Goal: Task Accomplishment & Management: Complete application form

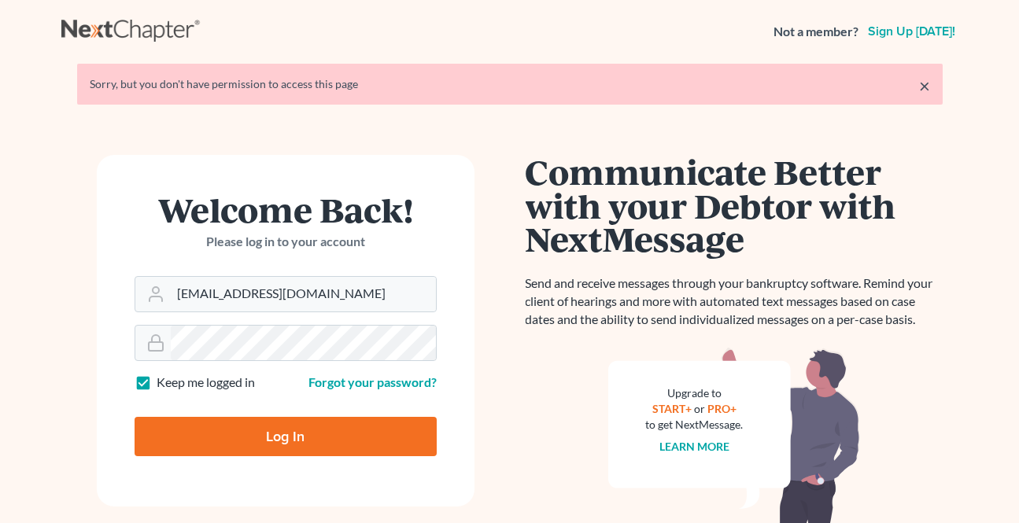
click at [260, 439] on input "Log In" at bounding box center [286, 436] width 302 height 39
type input "Thinking..."
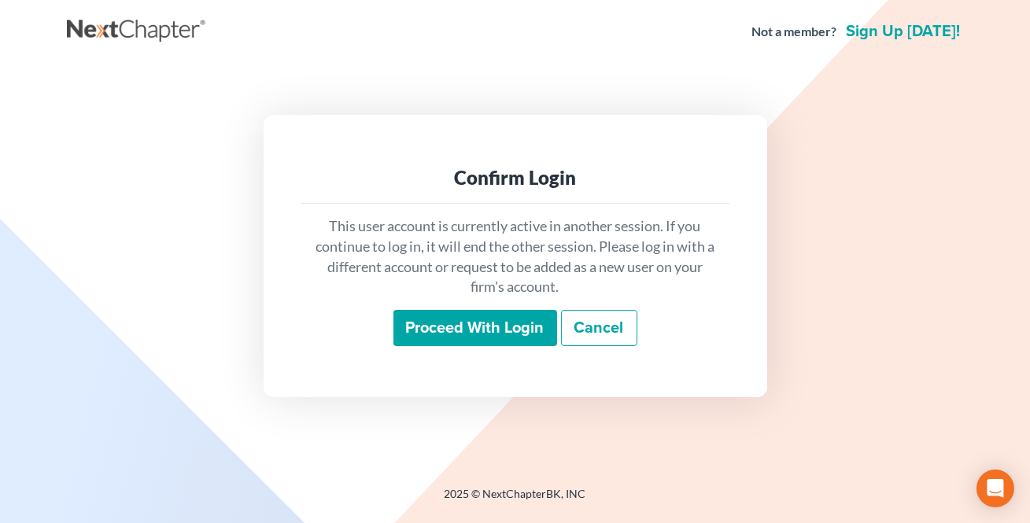
click at [475, 322] on input "Proceed with login" at bounding box center [475, 328] width 164 height 36
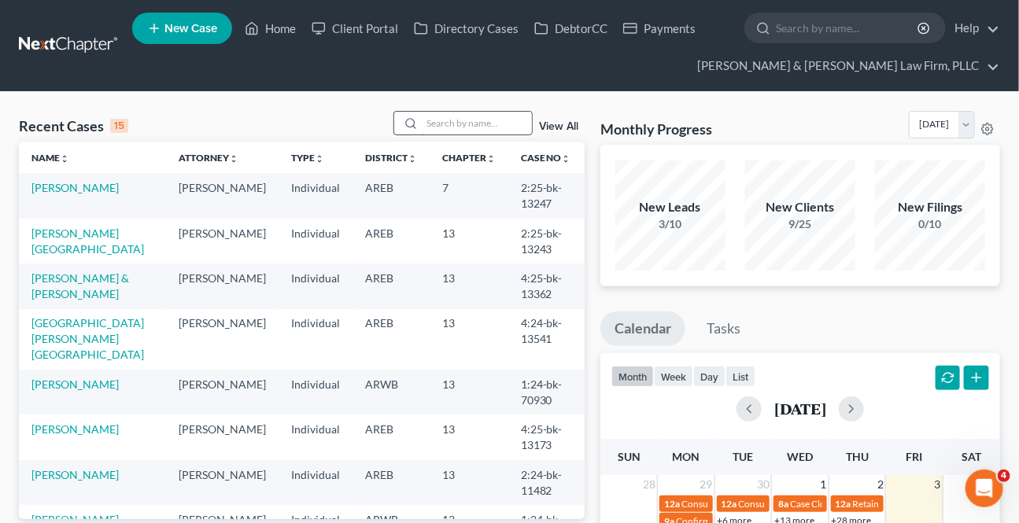
click at [499, 131] on input "search" at bounding box center [477, 123] width 110 height 23
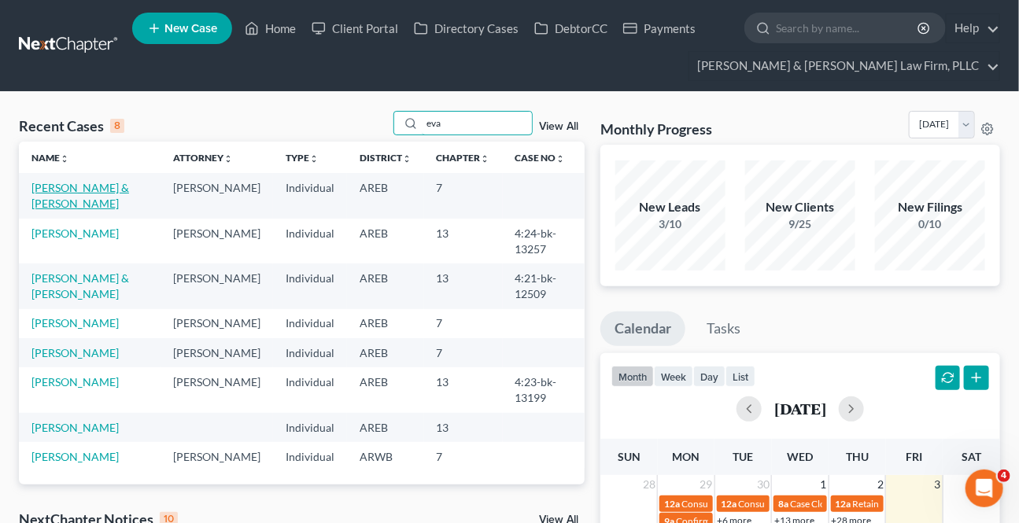
type input "eva"
click at [51, 191] on link "Evans, Brandon & Julie" at bounding box center [80, 195] width 98 height 29
select select "4"
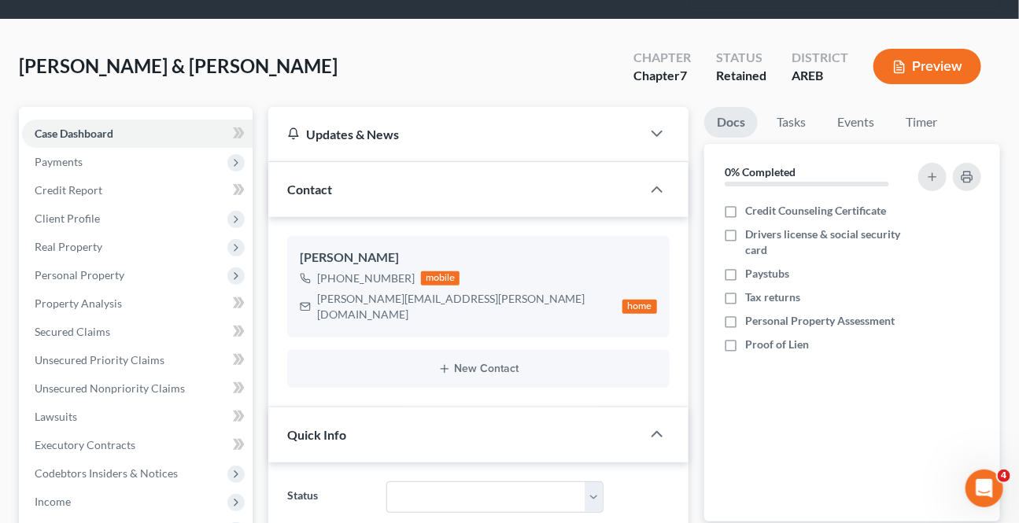
scroll to position [71, 0]
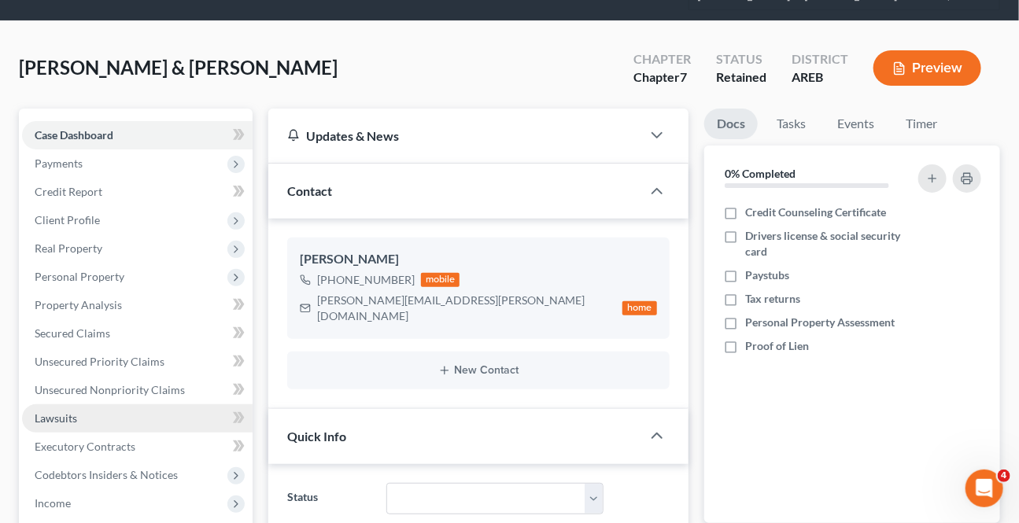
click at [64, 408] on link "Lawsuits" at bounding box center [137, 418] width 230 height 28
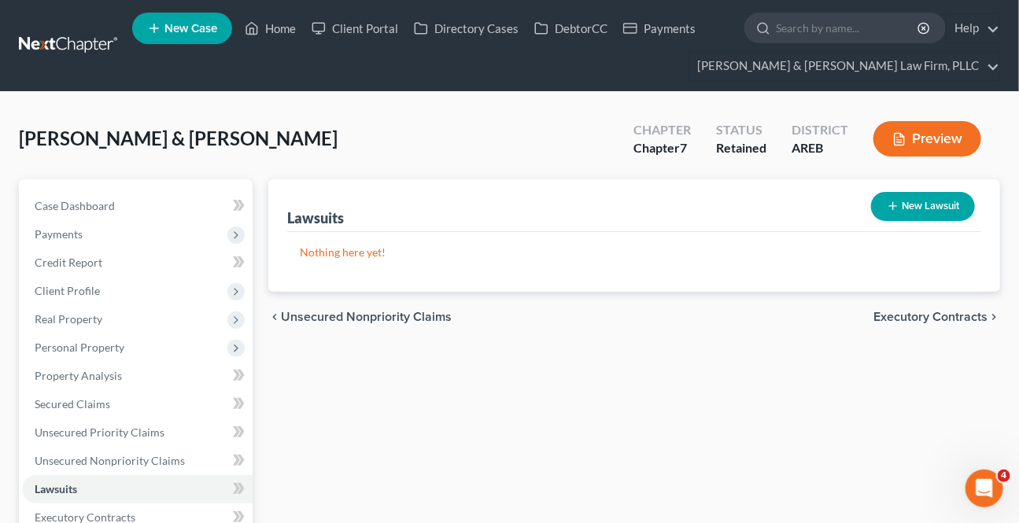
click at [897, 319] on span "Executory Contracts" at bounding box center [930, 317] width 114 height 13
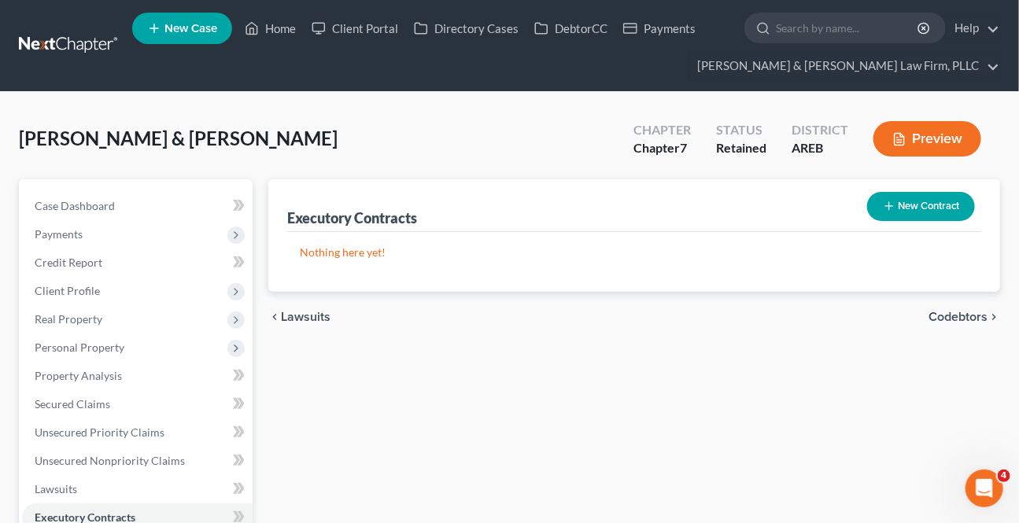
drag, startPoint x: 926, startPoint y: 315, endPoint x: 941, endPoint y: 311, distance: 15.5
click at [937, 311] on div "chevron_left Lawsuits Codebtors chevron_right" at bounding box center [634, 317] width 732 height 50
click at [942, 311] on span "Codebtors" at bounding box center [957, 317] width 59 height 13
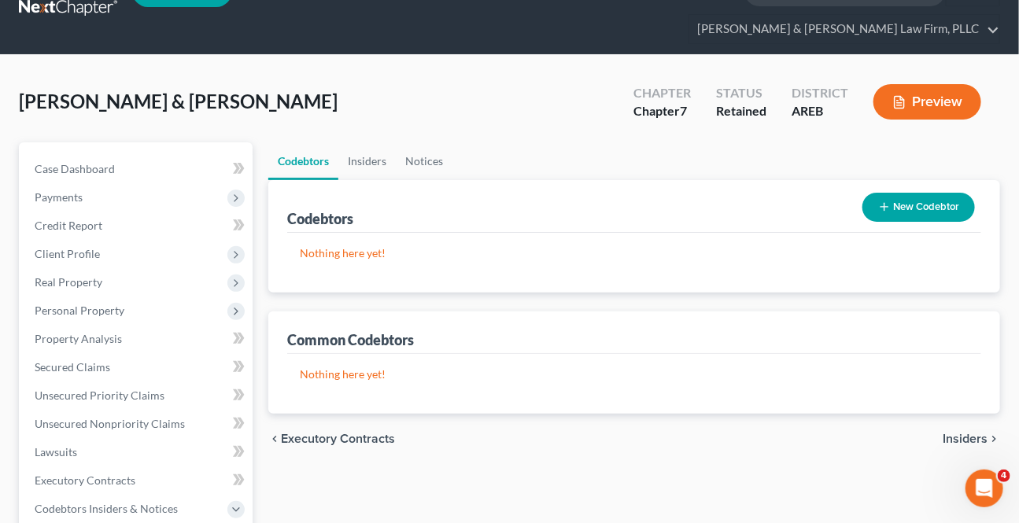
scroll to position [71, 0]
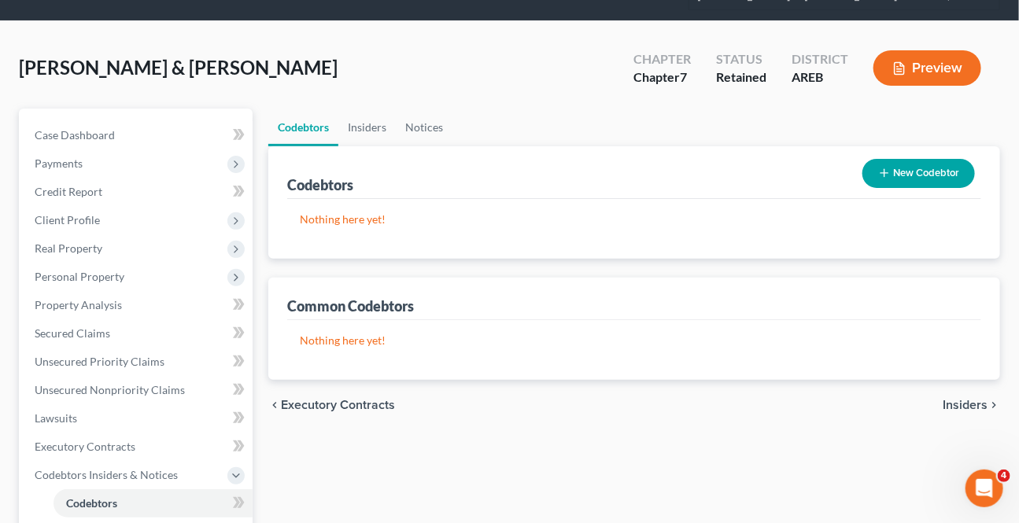
click at [952, 399] on span "Insiders" at bounding box center [964, 405] width 45 height 13
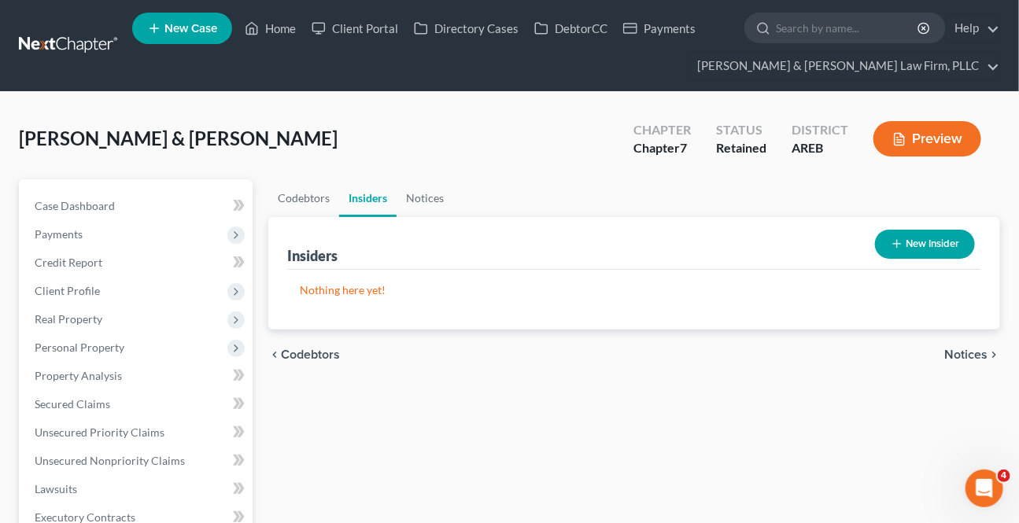
click at [961, 351] on span "Notices" at bounding box center [965, 354] width 43 height 13
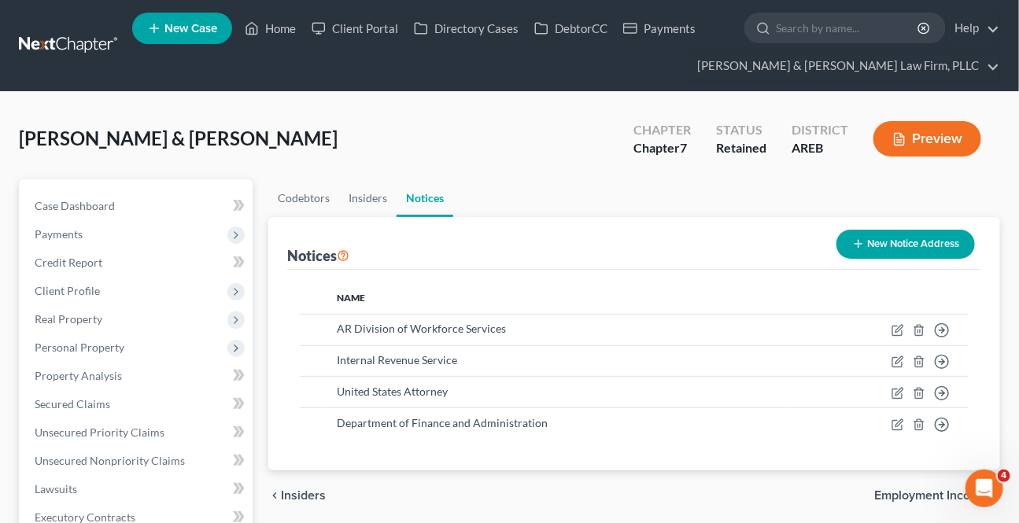
click at [888, 485] on div "chevron_left Insiders Employment Income chevron_right" at bounding box center [634, 495] width 732 height 50
click at [885, 492] on div "chevron_left Insiders Employment Income chevron_right" at bounding box center [634, 495] width 732 height 50
click at [883, 496] on span "Employment Income" at bounding box center [930, 495] width 113 height 13
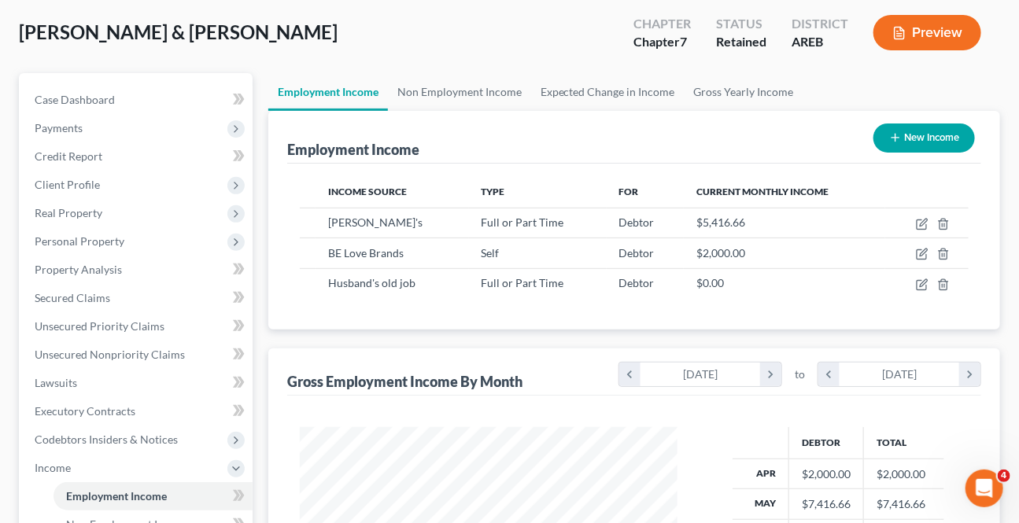
scroll to position [71, 0]
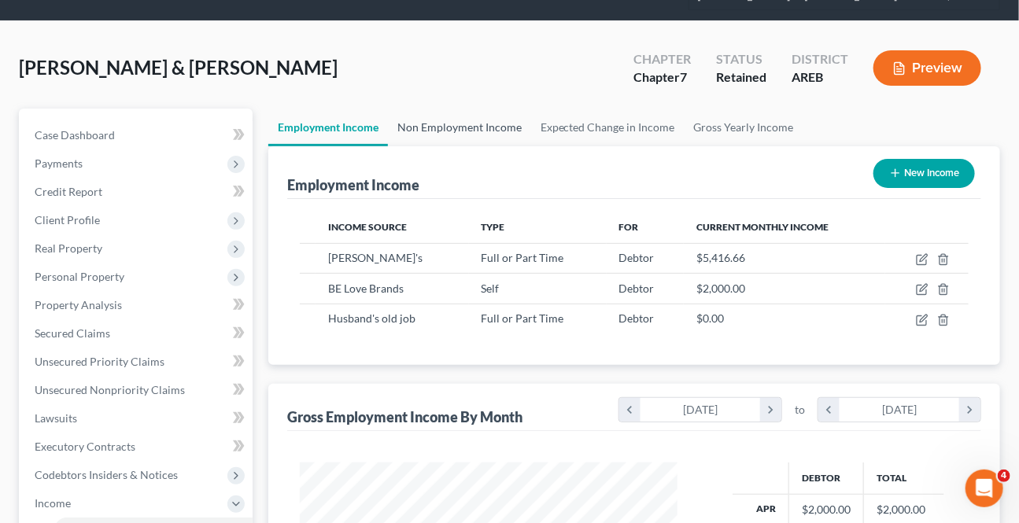
click at [429, 124] on link "Non Employment Income" at bounding box center [459, 128] width 143 height 38
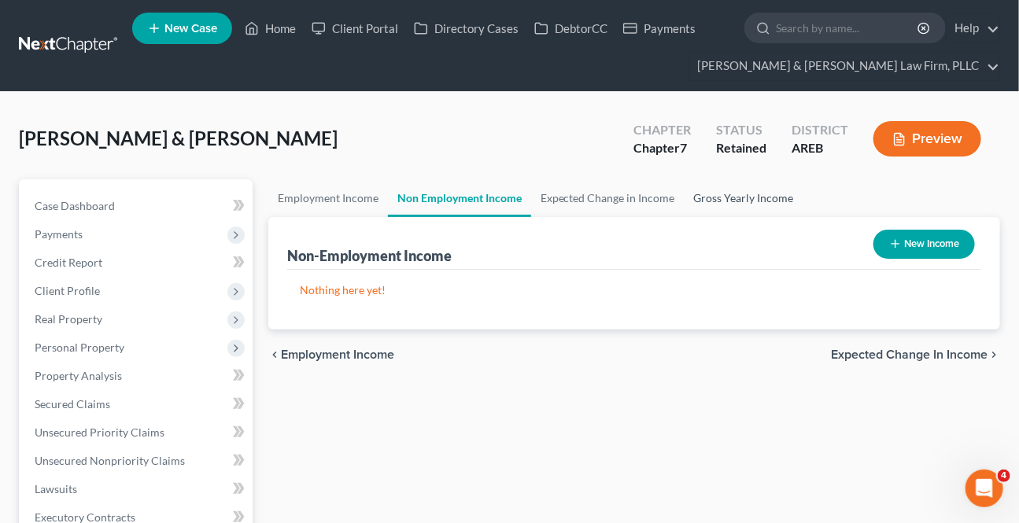
click at [736, 198] on link "Gross Yearly Income" at bounding box center [743, 198] width 119 height 38
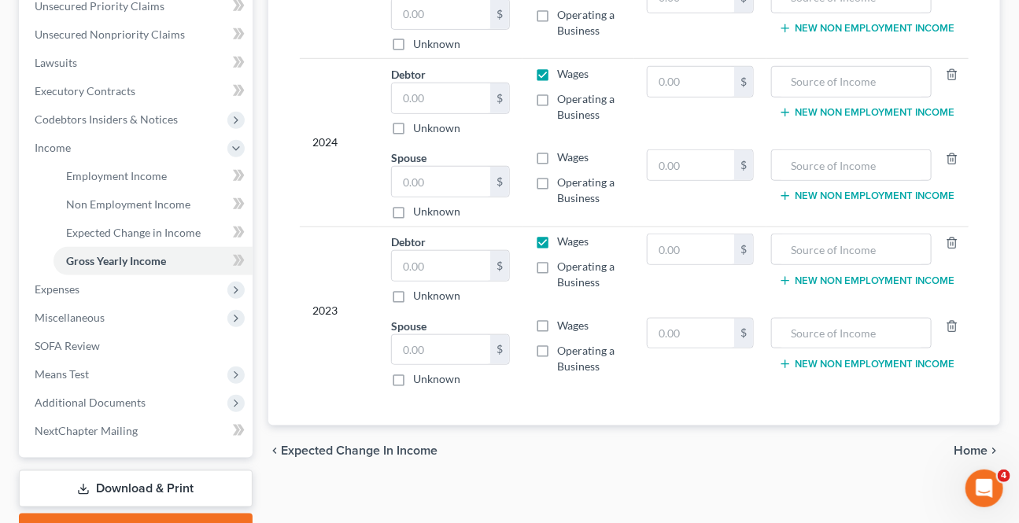
scroll to position [429, 0]
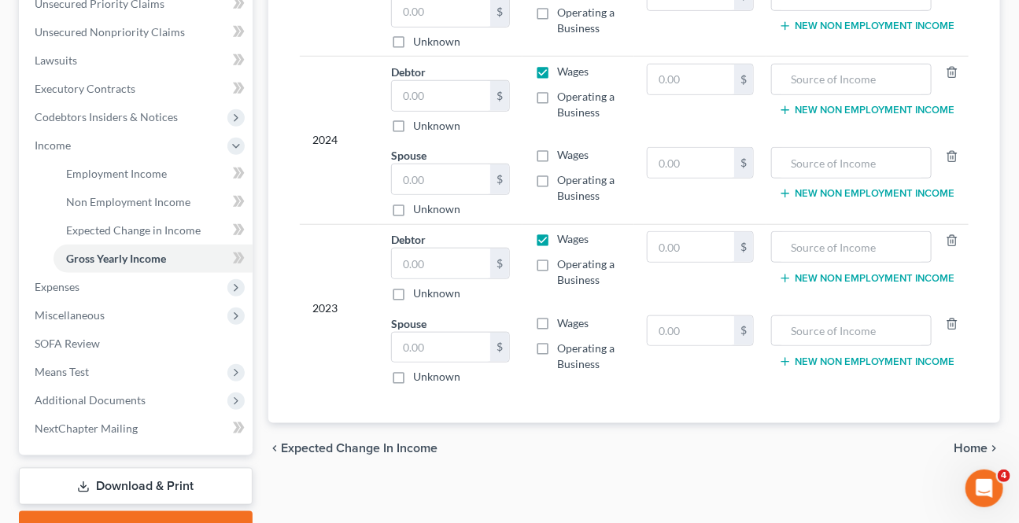
click at [970, 447] on span "Home" at bounding box center [970, 448] width 34 height 13
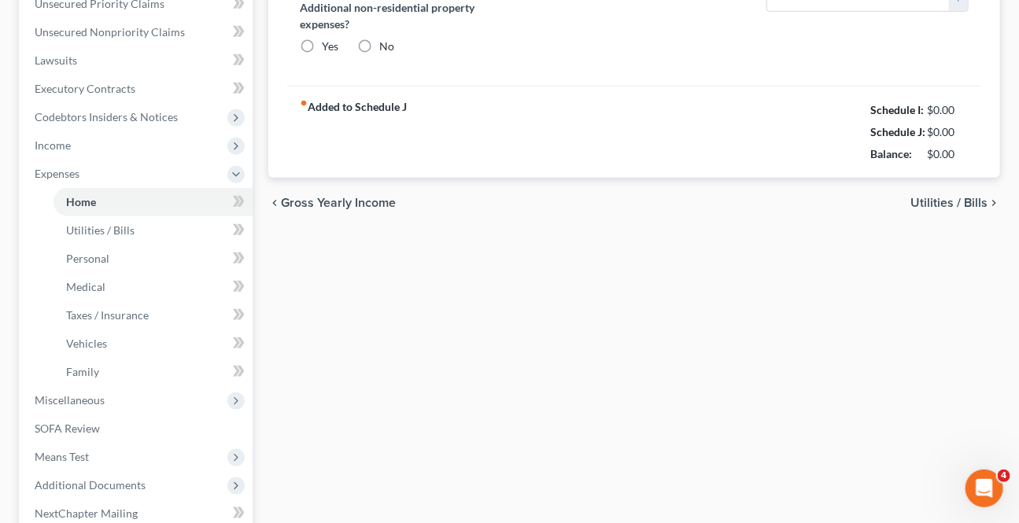
scroll to position [155, 0]
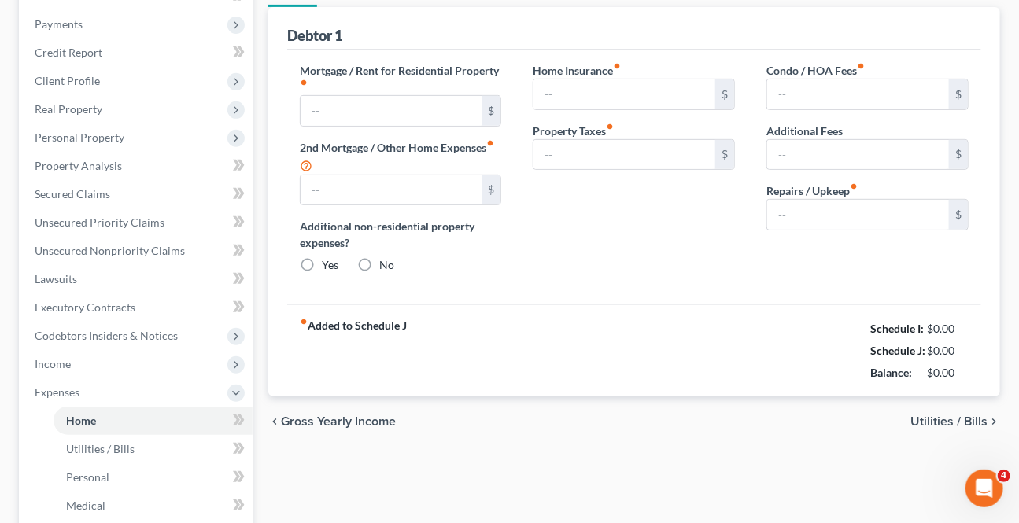
type input "1,800.00"
type input "0.00"
radio input "true"
type input "0.00"
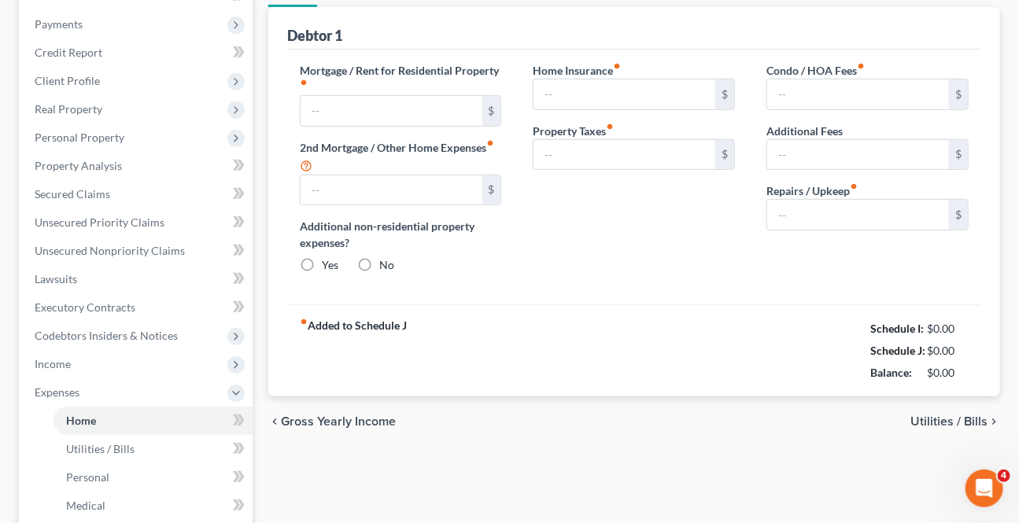
type input "0.00"
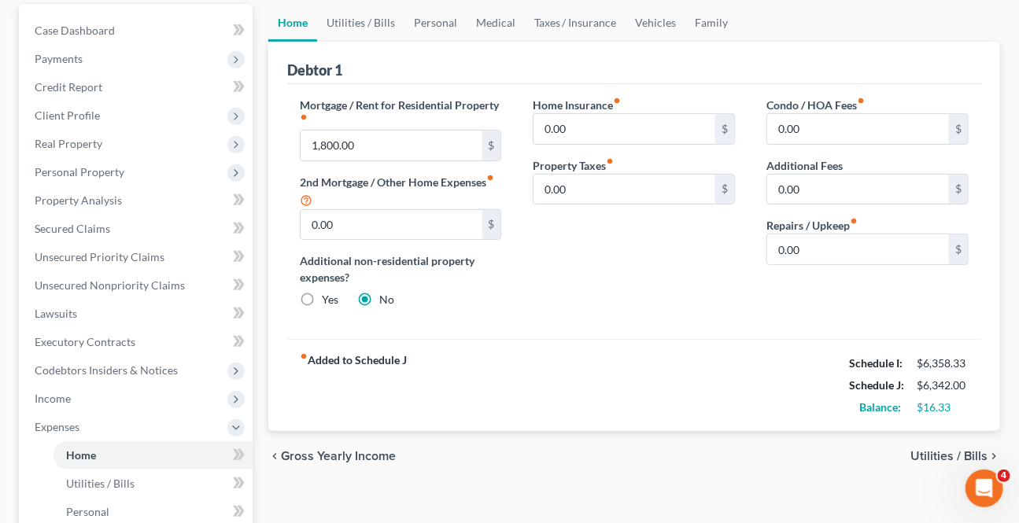
scroll to position [142, 0]
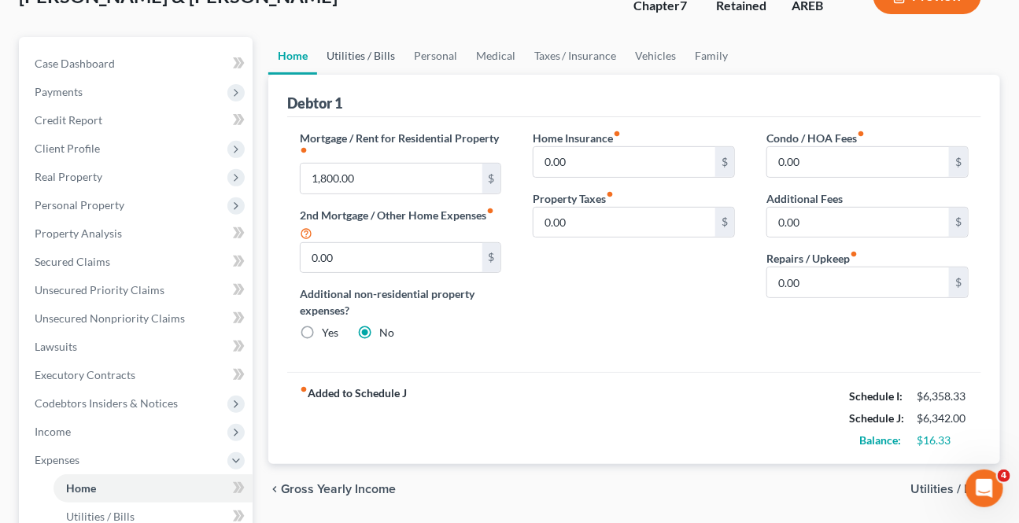
click at [356, 50] on link "Utilities / Bills" at bounding box center [360, 56] width 87 height 38
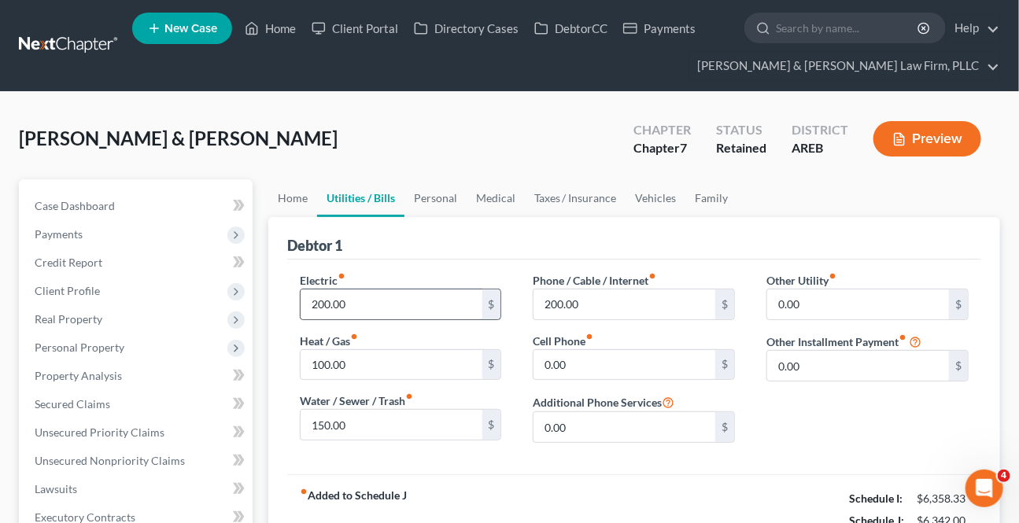
scroll to position [71, 0]
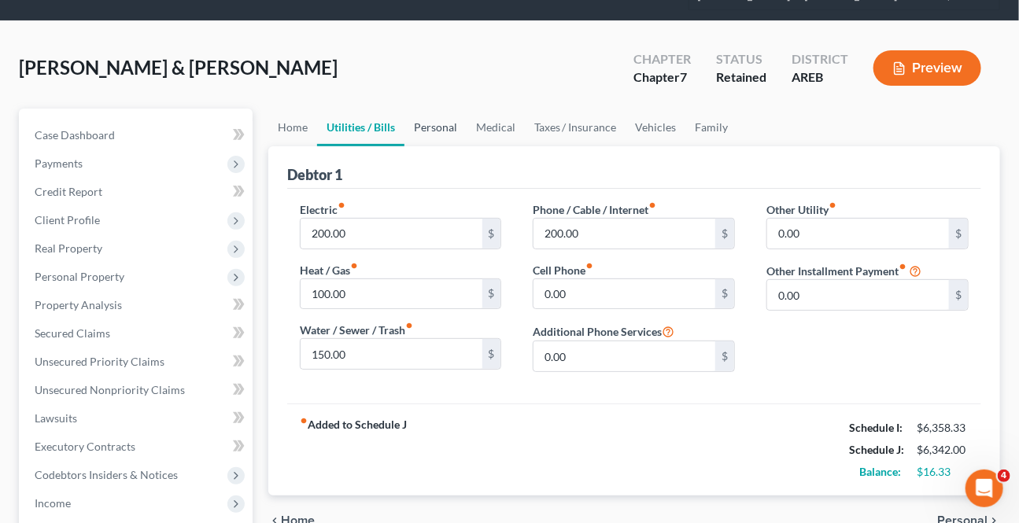
click at [422, 123] on link "Personal" at bounding box center [435, 128] width 62 height 38
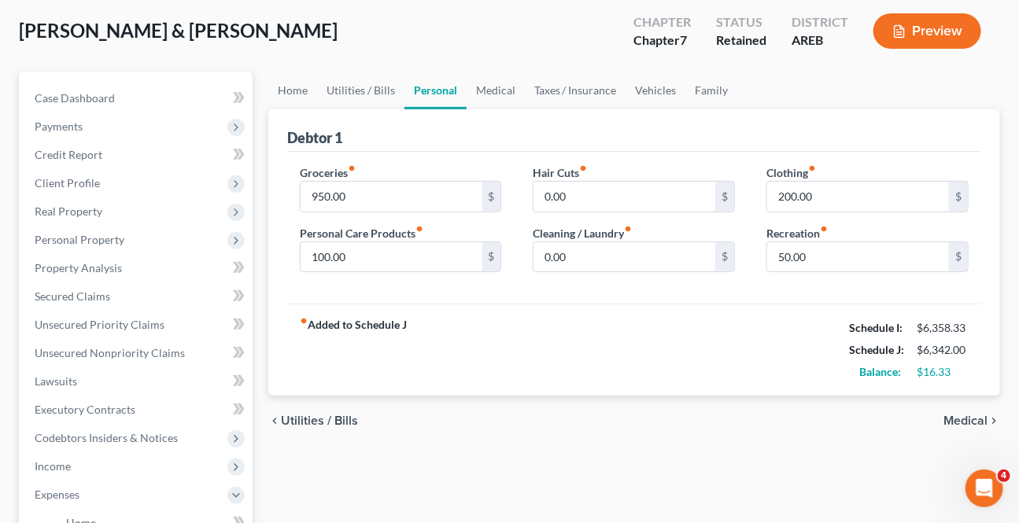
scroll to position [142, 0]
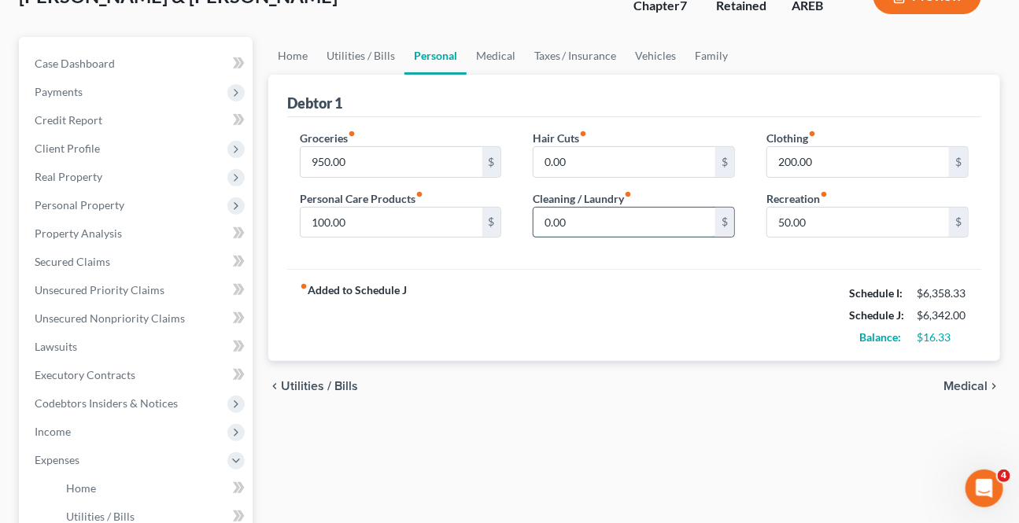
click at [613, 222] on input "0.00" at bounding box center [624, 223] width 182 height 30
type input "75"
click at [853, 158] on input "200.00" at bounding box center [858, 162] width 182 height 30
type input "140"
click at [659, 304] on div "fiber_manual_record Added to Schedule J Schedule I: $6,358.33 Schedule J: $6,35…" at bounding box center [634, 315] width 694 height 92
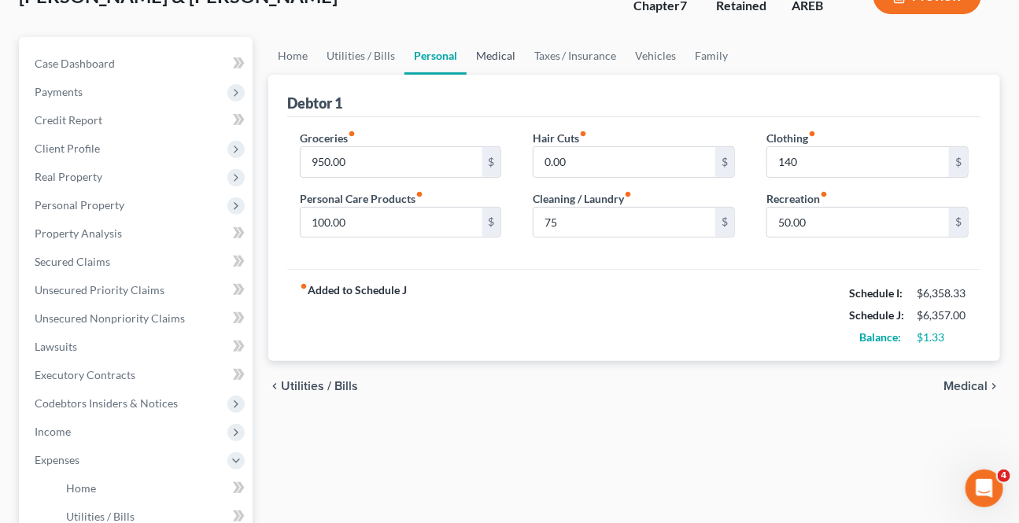
click at [475, 55] on link "Medical" at bounding box center [495, 56] width 58 height 38
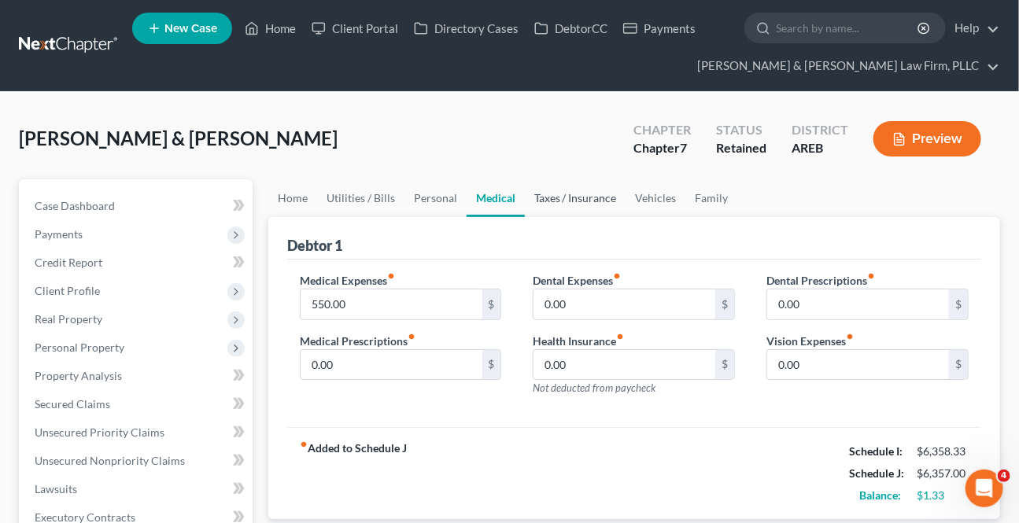
click at [542, 195] on link "Taxes / Insurance" at bounding box center [575, 198] width 101 height 38
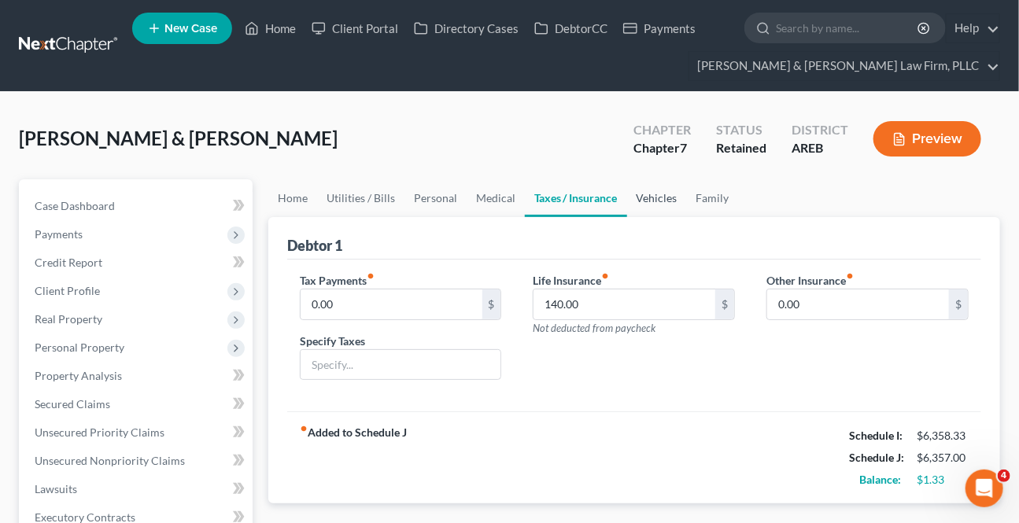
click at [636, 204] on link "Vehicles" at bounding box center [657, 198] width 60 height 38
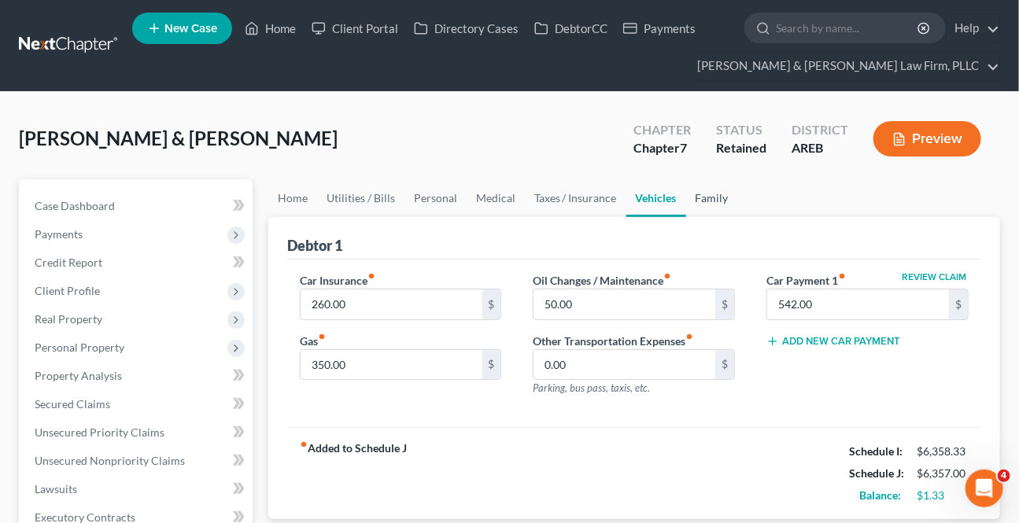
click at [717, 195] on link "Family" at bounding box center [712, 198] width 52 height 38
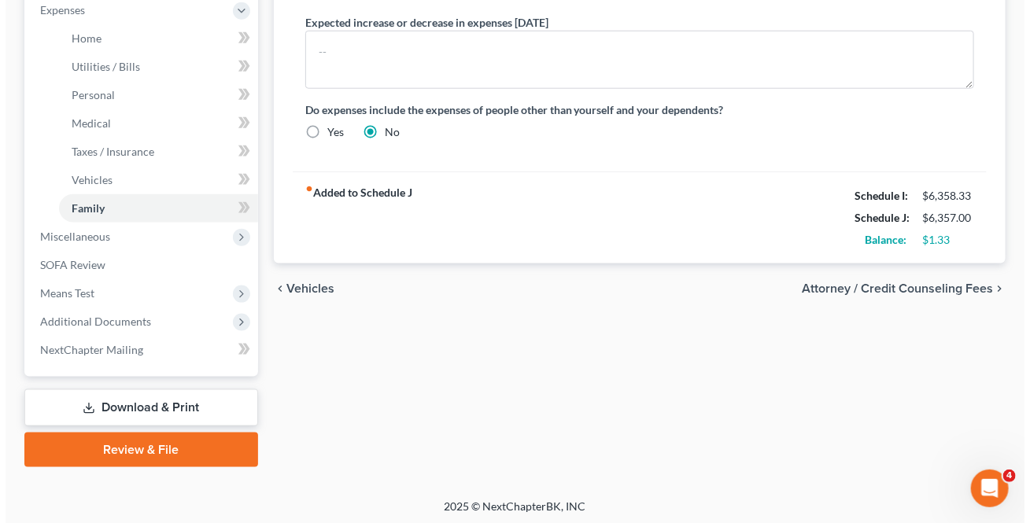
scroll to position [595, 0]
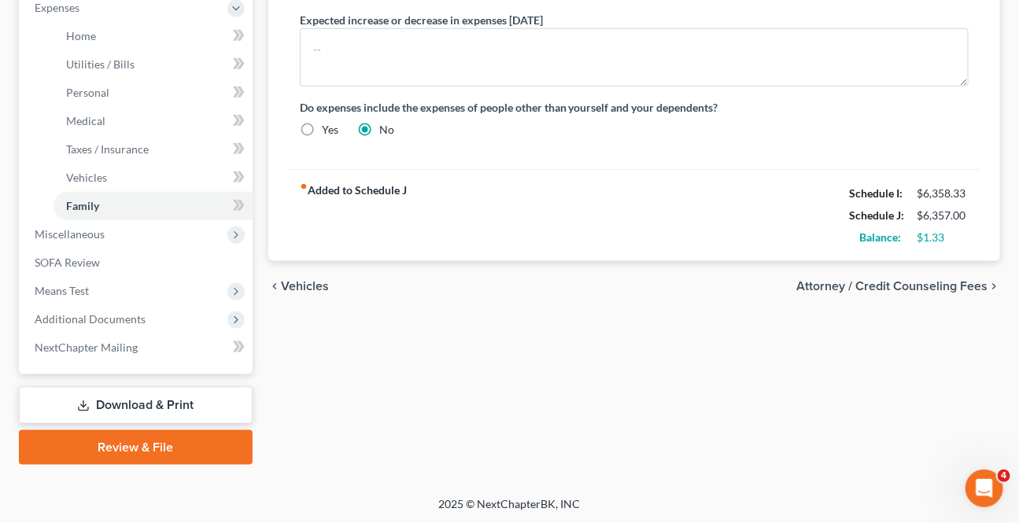
click at [879, 275] on div "chevron_left Vehicles Attorney / Credit Counseling Fees chevron_right" at bounding box center [634, 286] width 732 height 50
click at [875, 280] on span "Attorney / Credit Counseling Fees" at bounding box center [891, 286] width 191 height 13
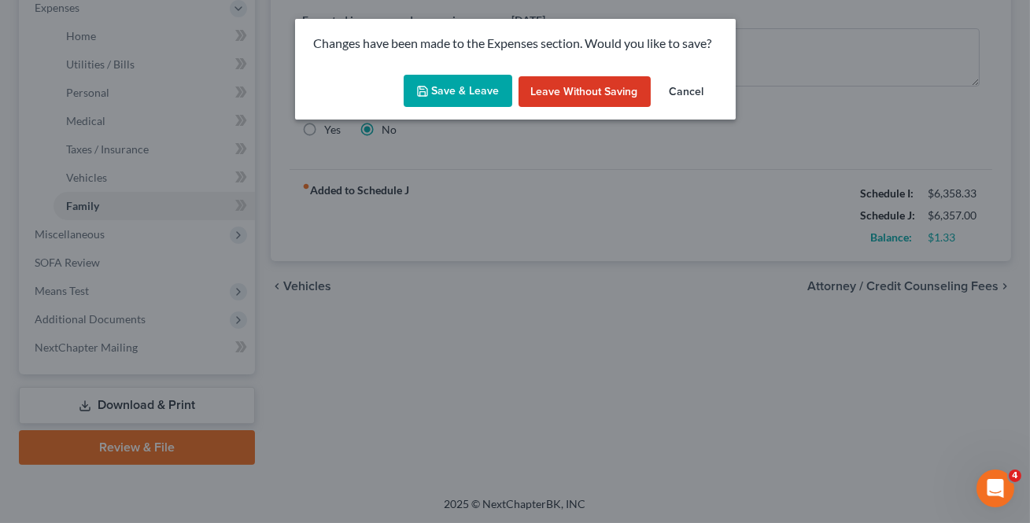
click at [438, 83] on button "Save & Leave" at bounding box center [458, 91] width 109 height 33
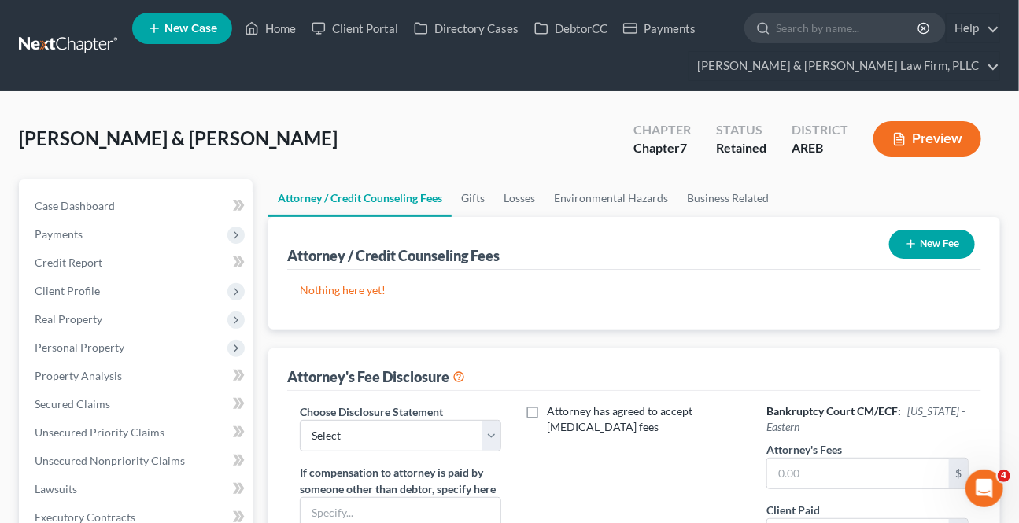
click at [933, 244] on button "New Fee" at bounding box center [932, 244] width 86 height 29
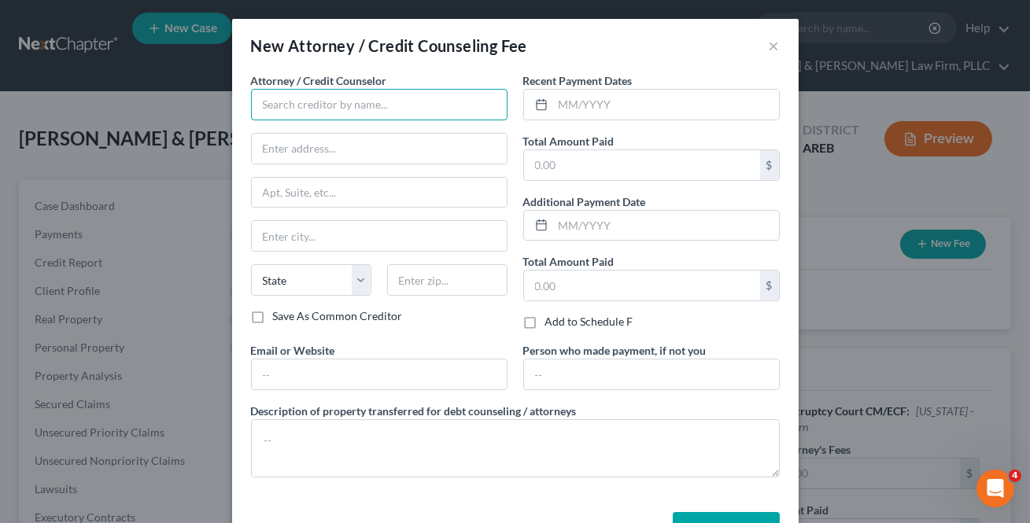
click at [272, 111] on input "text" at bounding box center [379, 104] width 256 height 31
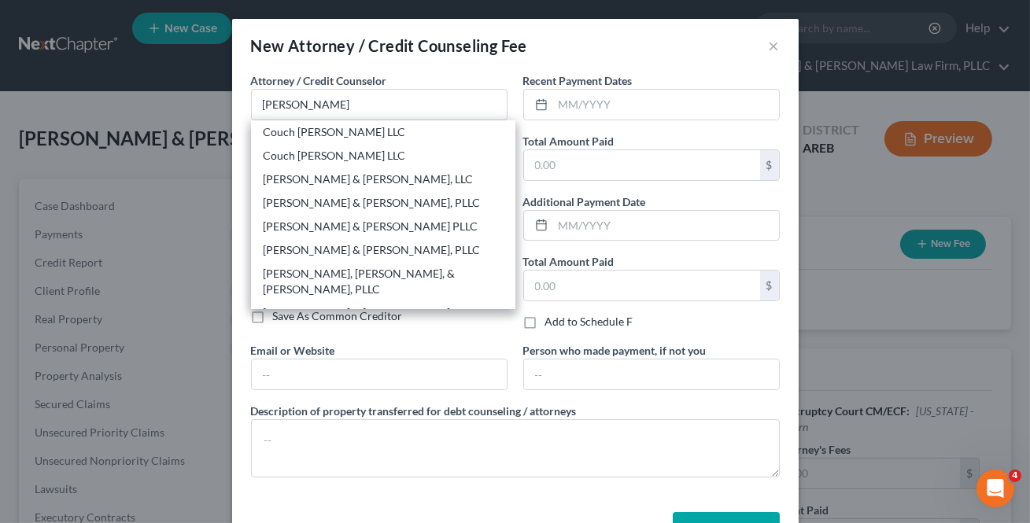
click at [304, 305] on div "Lambert & Perry Law Firm, PLLC" at bounding box center [382, 320] width 239 height 31
type input "Lambert & Perry Law Firm, PLLC"
type input "900 S Shackleford"
type input "Suite 300"
type input "Little Rock"
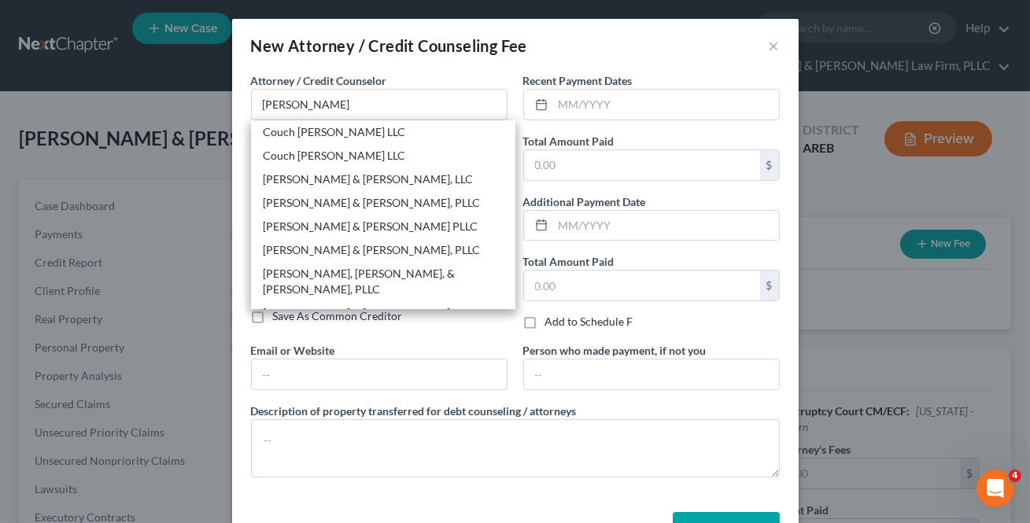
select select "2"
type input "72211"
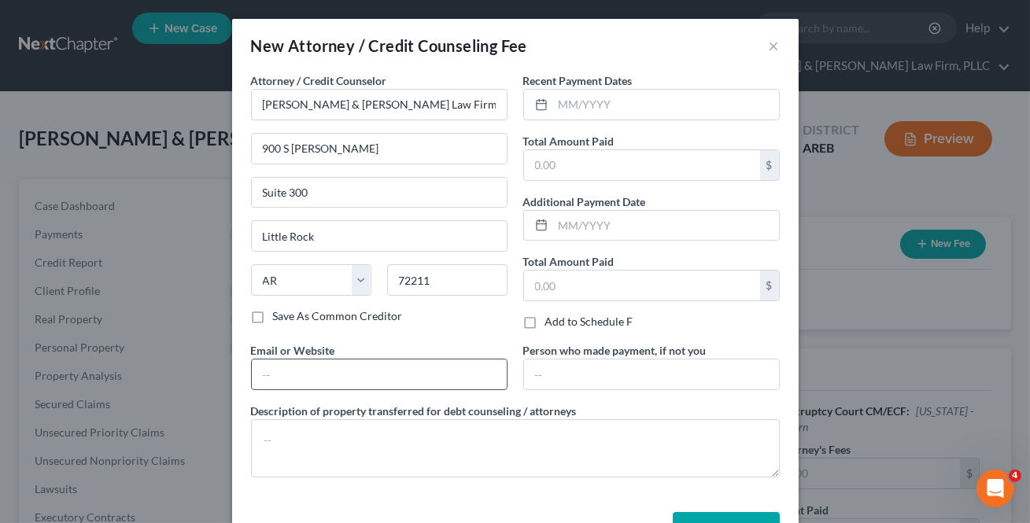
click at [307, 372] on input "text" at bounding box center [379, 374] width 255 height 30
type input "info@klplawfirm.net"
type input "Ste. 300"
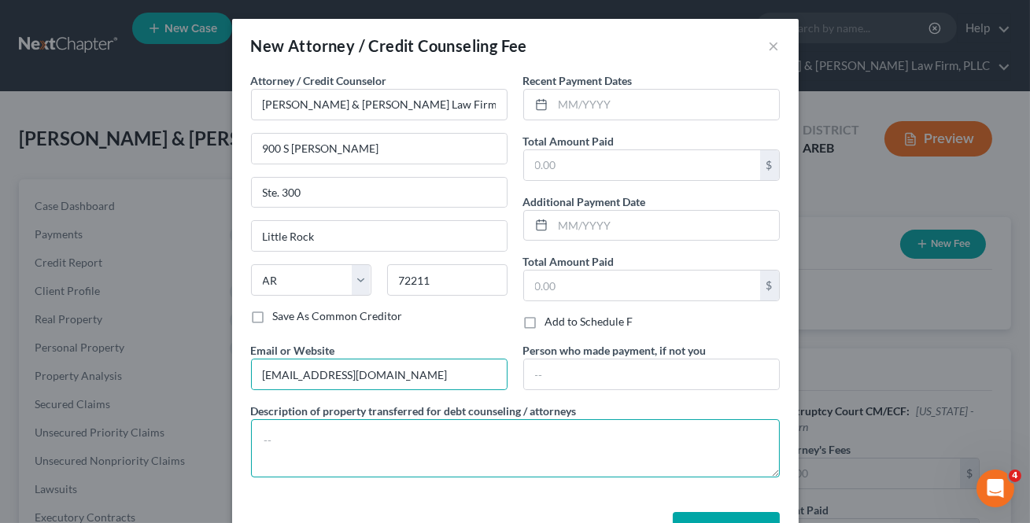
click at [378, 433] on textarea at bounding box center [515, 448] width 529 height 58
paste textarea "$338 Filing Fee $763 Attorney Fees $64 Credit Report $20 Credit Counseling $15 …"
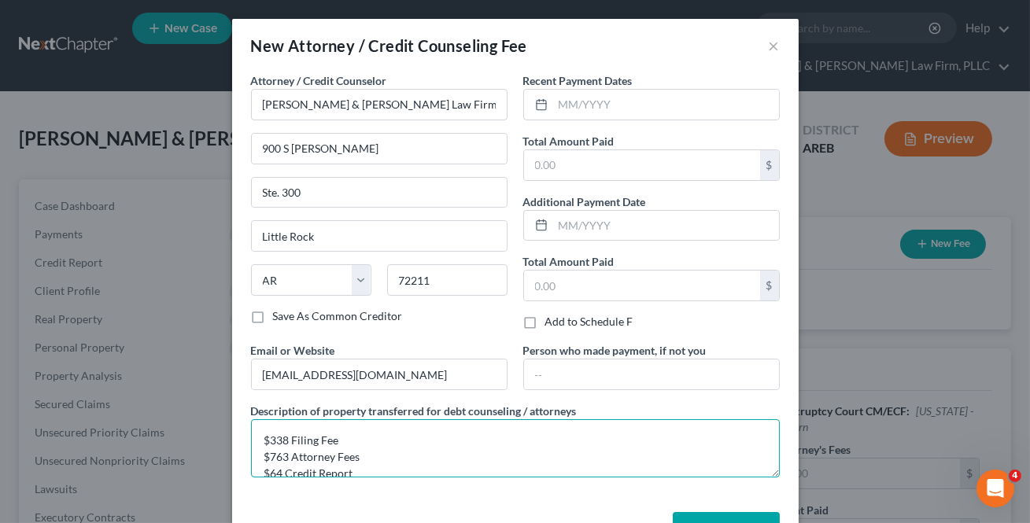
scroll to position [36, 0]
type textarea "$338 Filing Fee $763 Attorney Fees $64 Credit Report $20 Credit Counseling $15 …"
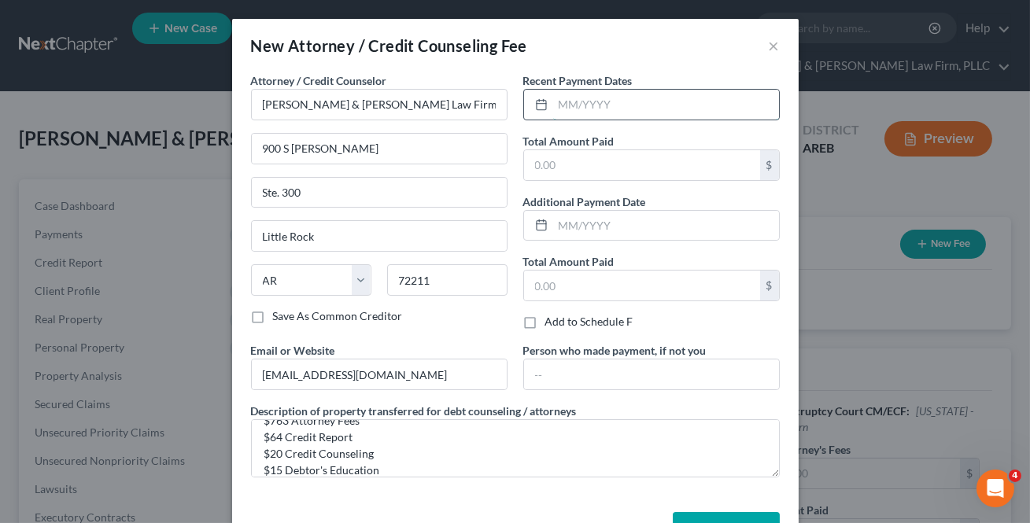
click at [579, 94] on input "text" at bounding box center [666, 105] width 226 height 30
type input "10/2/2025"
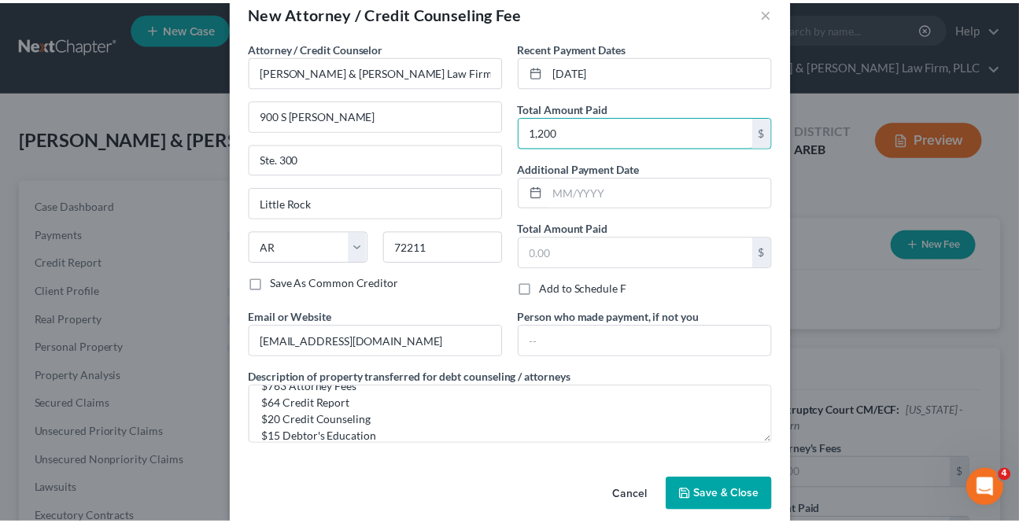
scroll to position [52, 0]
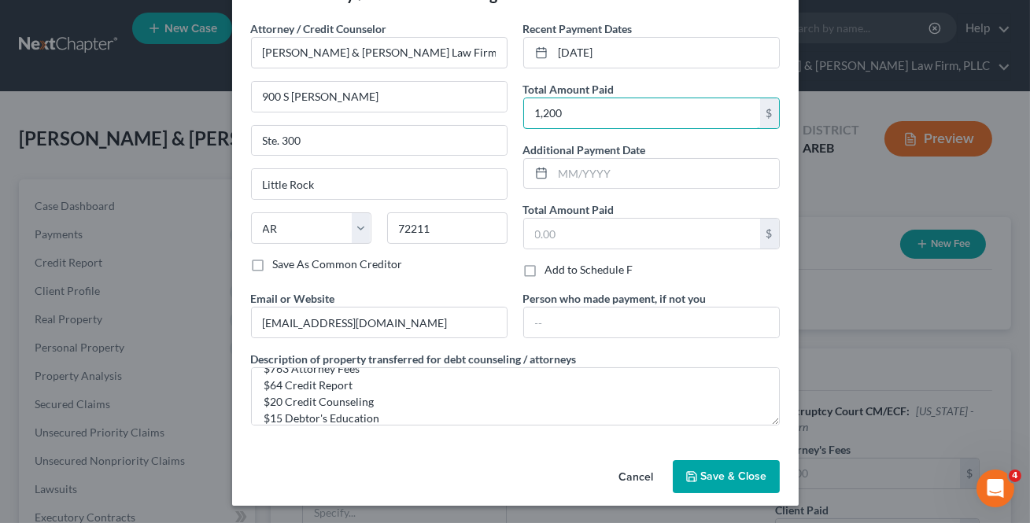
type input "1,200"
click at [739, 464] on button "Save & Close" at bounding box center [726, 476] width 107 height 33
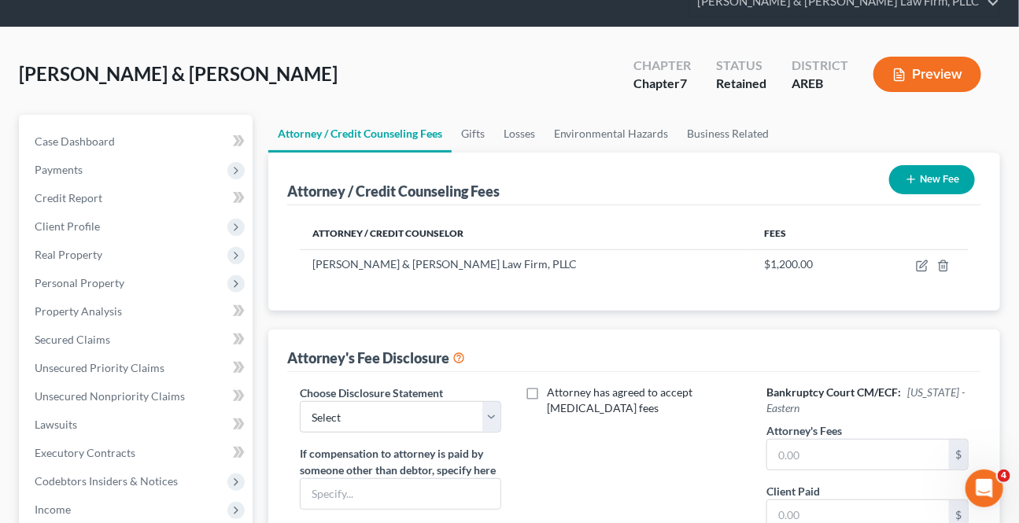
scroll to position [142, 0]
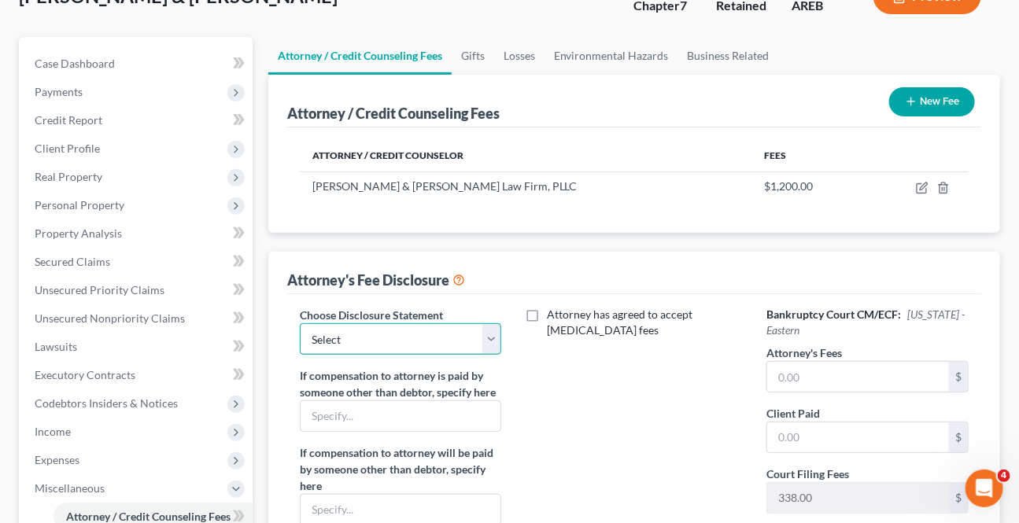
click at [484, 333] on select "Select Attorney Fee Disclosure - Western Attorney Fee Disclosure - Eastern" at bounding box center [401, 338] width 202 height 31
select select "1"
click at [300, 323] on select "Select Attorney Fee Disclosure - Western Attorney Fee Disclosure - Eastern" at bounding box center [401, 338] width 202 height 31
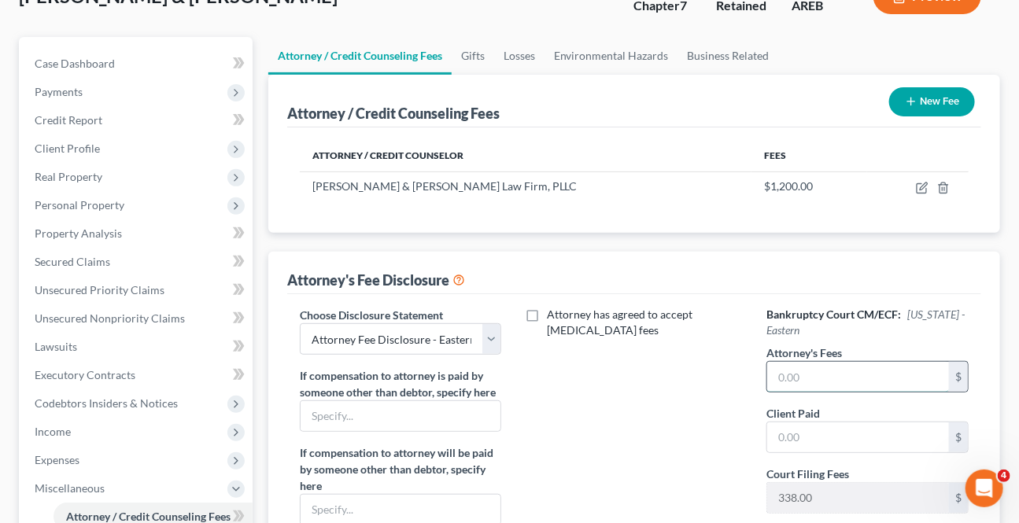
click at [844, 374] on input "text" at bounding box center [858, 377] width 182 height 30
type input "763"
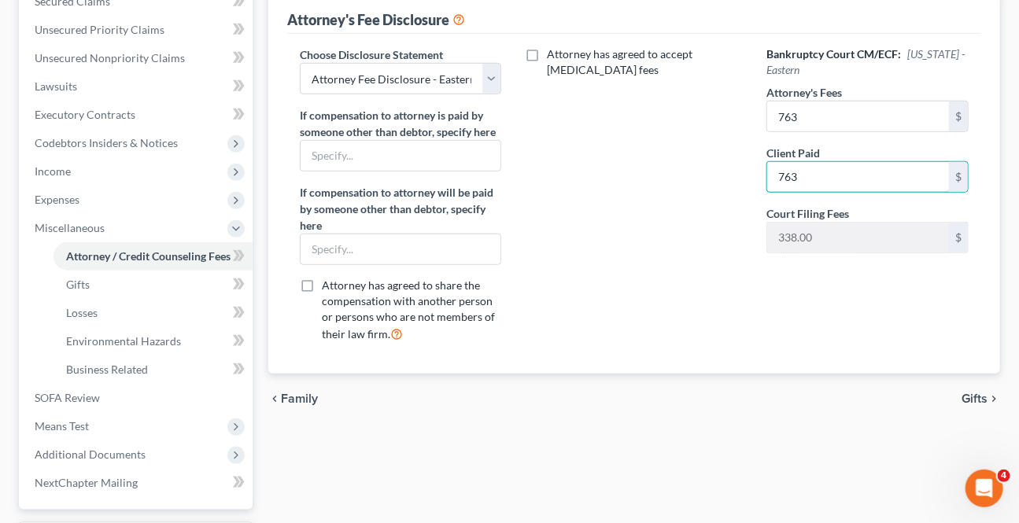
scroll to position [537, 0]
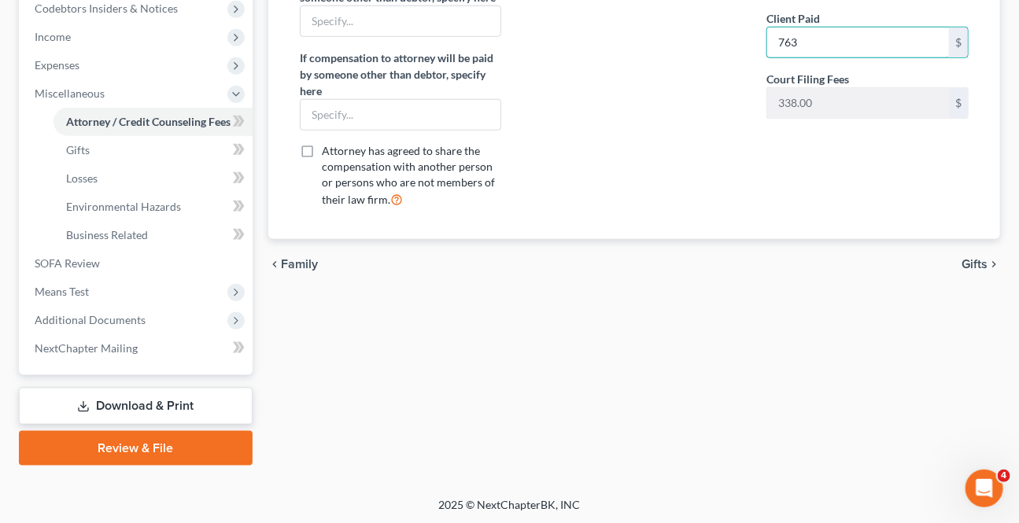
type input "763"
click at [963, 258] on span "Gifts" at bounding box center [974, 264] width 26 height 13
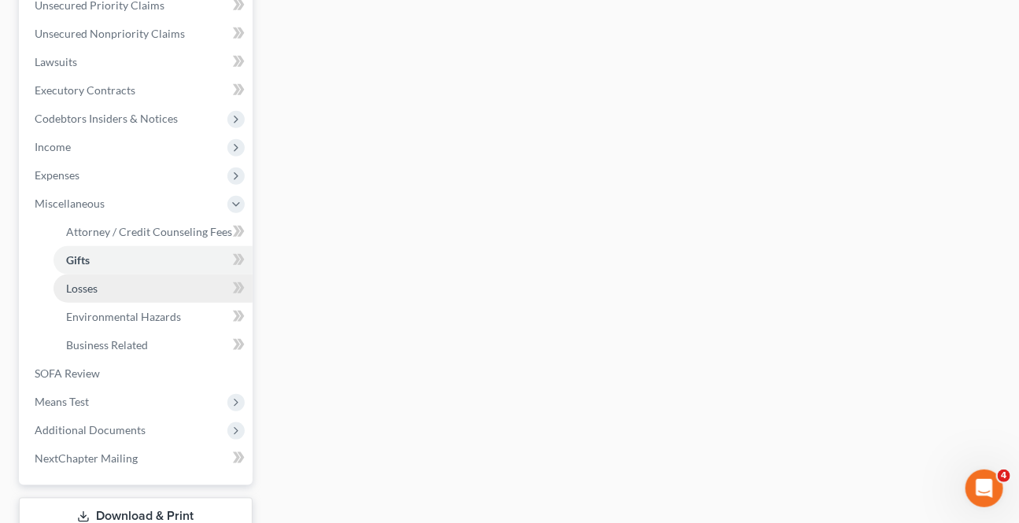
scroll to position [429, 0]
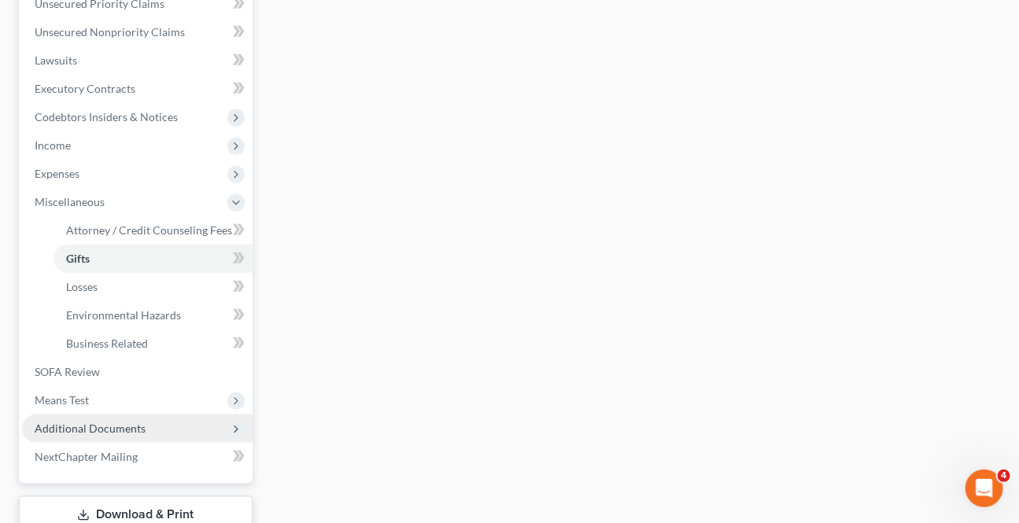
click at [90, 422] on span "Additional Documents" at bounding box center [90, 428] width 111 height 13
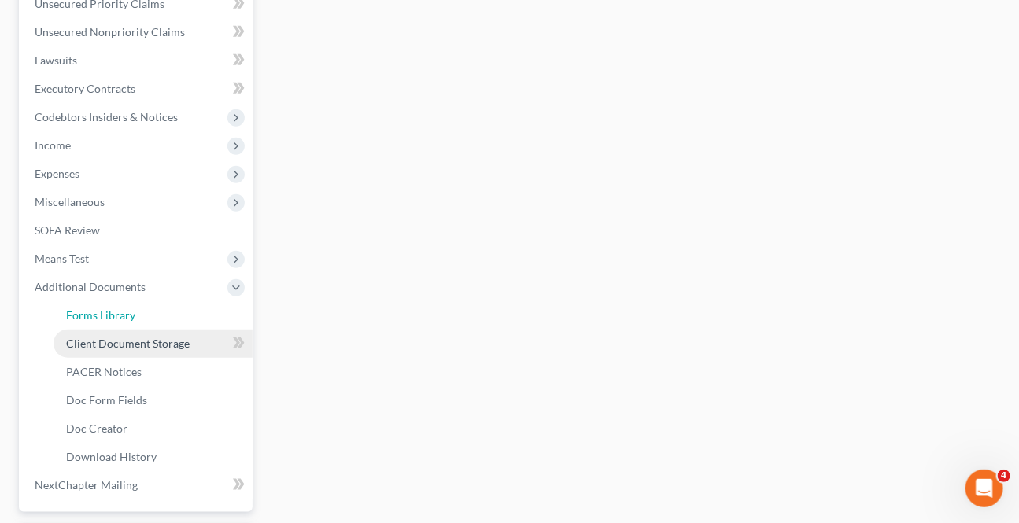
drag, startPoint x: 126, startPoint y: 322, endPoint x: 118, endPoint y: 331, distance: 11.7
click at [126, 323] on link "Forms Library" at bounding box center [152, 315] width 199 height 28
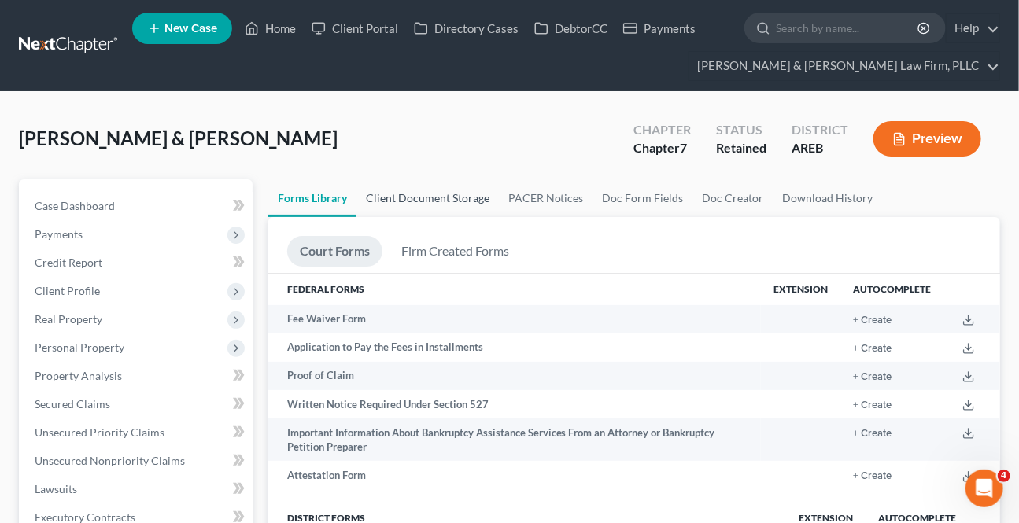
click at [472, 201] on link "Client Document Storage" at bounding box center [427, 198] width 142 height 38
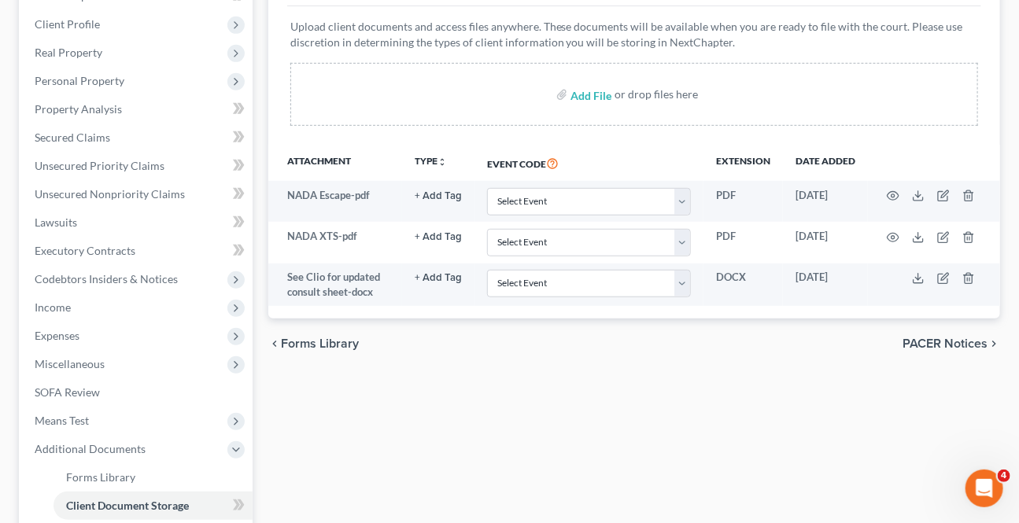
scroll to position [142, 0]
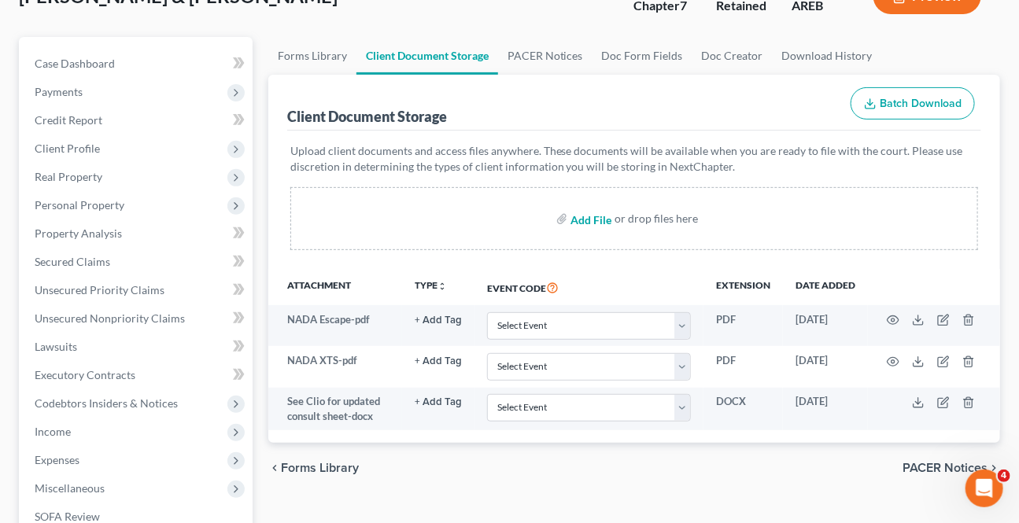
click at [603, 219] on input "file" at bounding box center [589, 219] width 38 height 28
type input "C:\fakepath\Form 1 Voluntary Petition Attachment A.pdf"
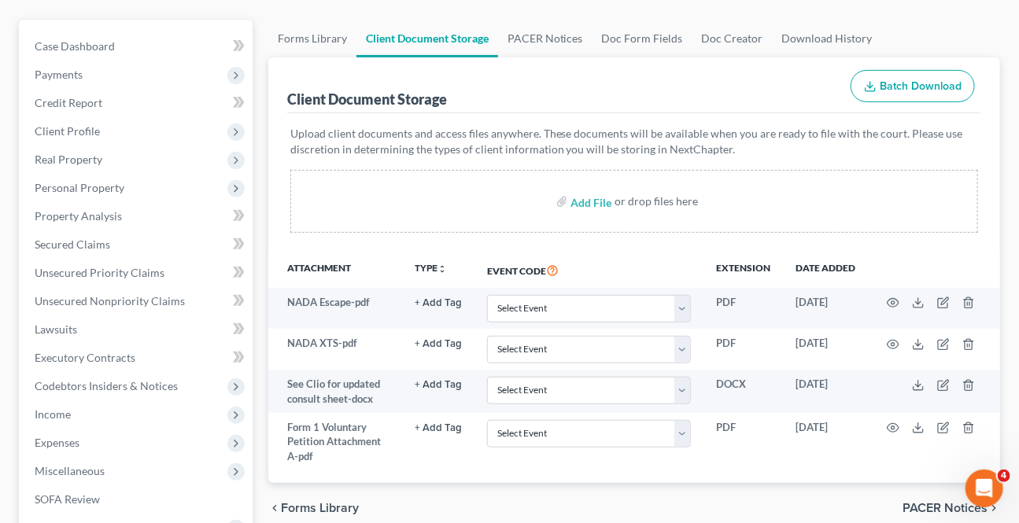
scroll to position [137, 0]
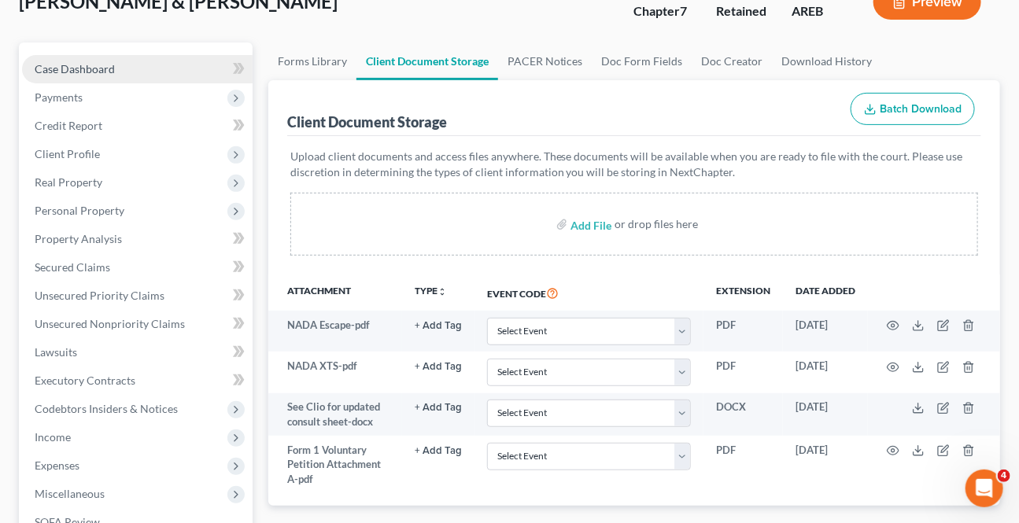
click at [64, 63] on span "Case Dashboard" at bounding box center [75, 68] width 80 height 13
select select "4"
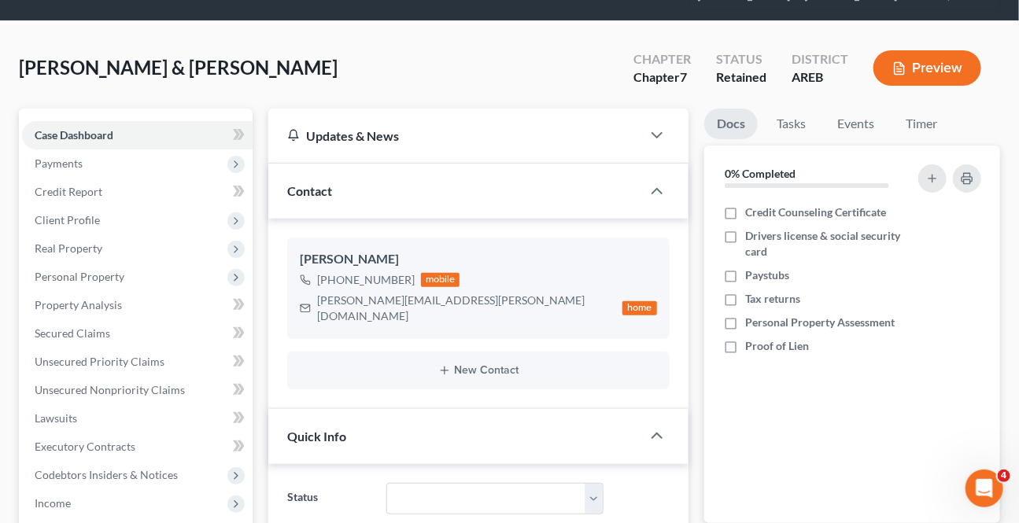
scroll to position [71, 0]
drag, startPoint x: 100, startPoint y: 337, endPoint x: 2, endPoint y: 374, distance: 105.3
click at [100, 335] on span "Secured Claims" at bounding box center [73, 332] width 76 height 13
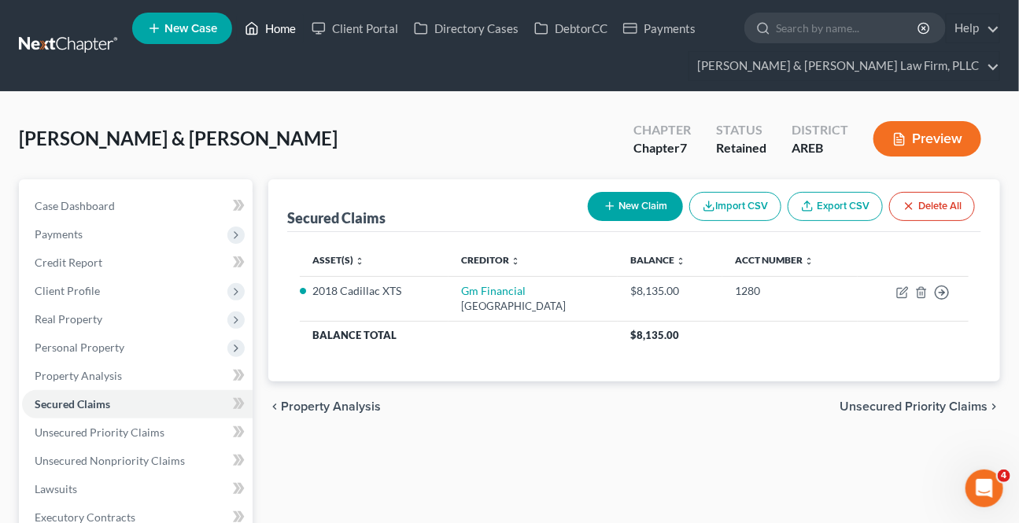
click at [271, 23] on link "Home" at bounding box center [270, 28] width 67 height 28
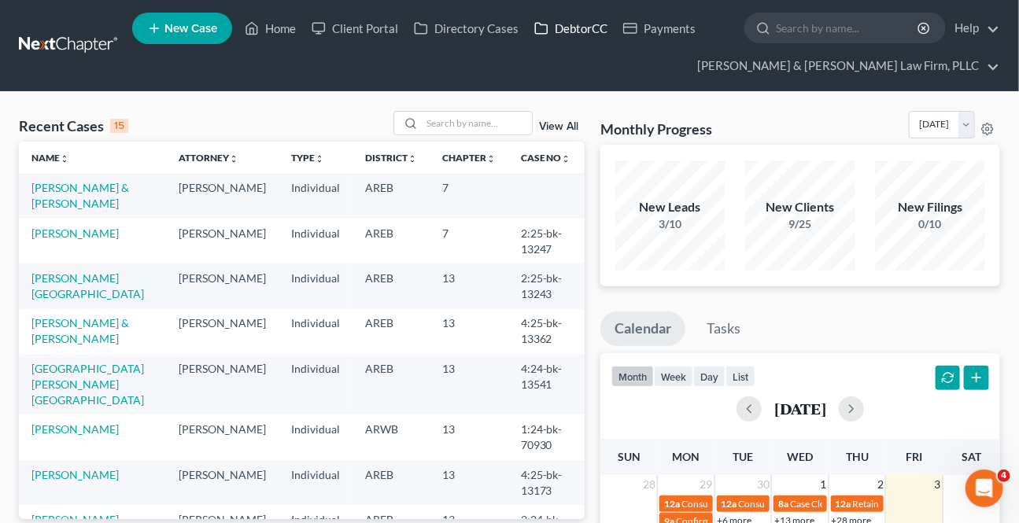
click at [581, 21] on link "DebtorCC" at bounding box center [570, 28] width 89 height 28
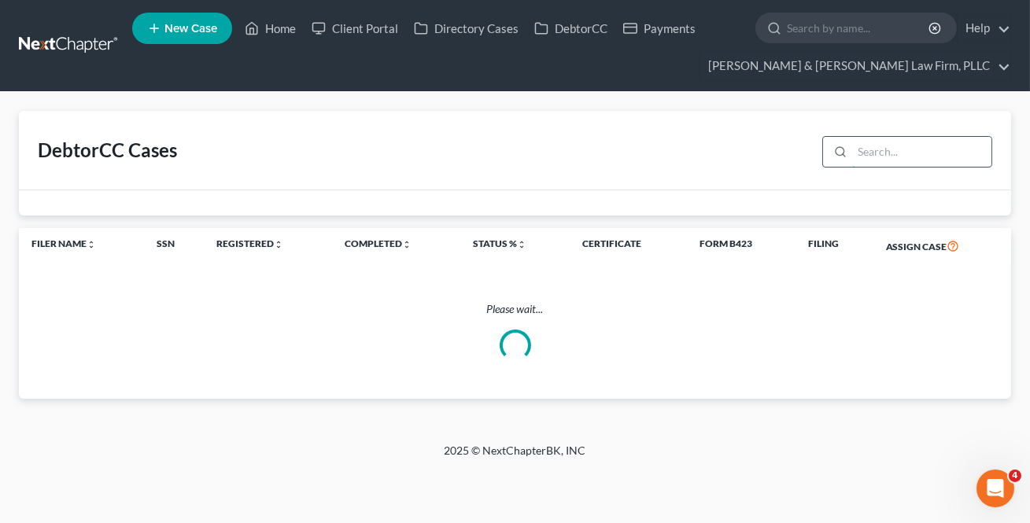
click at [903, 157] on input "search" at bounding box center [921, 152] width 139 height 30
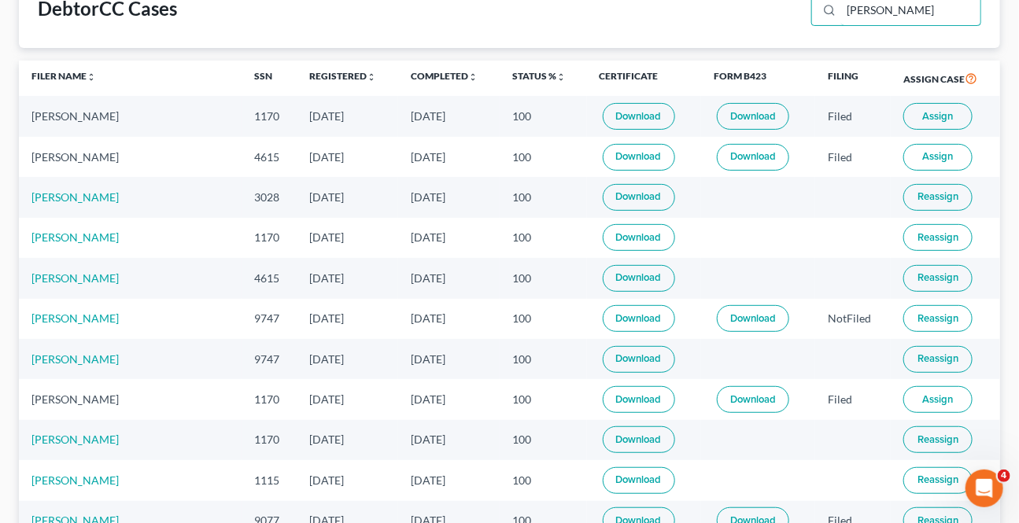
scroll to position [142, 0]
type input "williams"
